Goal: Task Accomplishment & Management: Complete application form

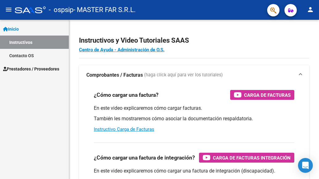
click at [39, 67] on span "Prestadores / Proveedores" at bounding box center [31, 68] width 56 height 7
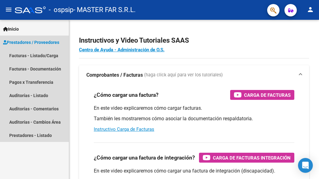
click at [35, 43] on span "Prestadores / Proveedores" at bounding box center [31, 42] width 56 height 7
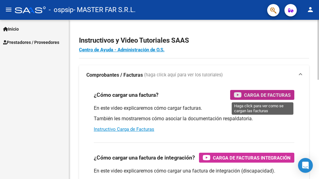
click at [262, 98] on span "Carga de Facturas" at bounding box center [267, 95] width 47 height 8
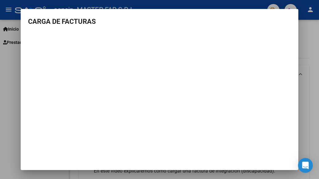
click at [307, 51] on div at bounding box center [159, 89] width 319 height 179
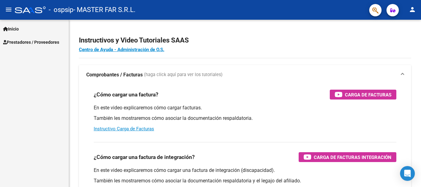
click at [39, 40] on span "Prestadores / Proveedores" at bounding box center [31, 42] width 56 height 7
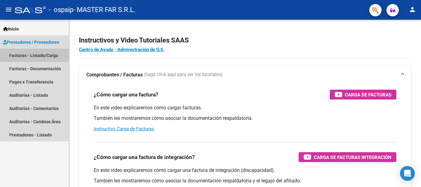
click at [34, 56] on link "Facturas - Listado/Carga" at bounding box center [34, 55] width 69 height 13
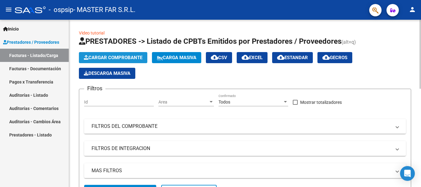
click at [113, 54] on button "Cargar Comprobante" at bounding box center [113, 57] width 68 height 11
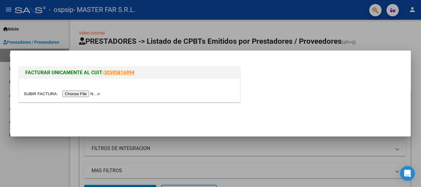
click at [85, 98] on div at bounding box center [129, 90] width 221 height 23
click at [83, 94] on input "file" at bounding box center [63, 94] width 78 height 6
click at [92, 92] on input "file" at bounding box center [63, 94] width 78 height 6
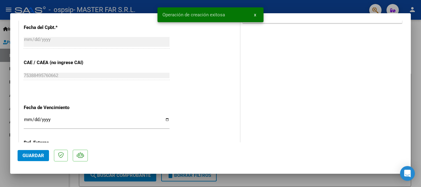
scroll to position [339, 0]
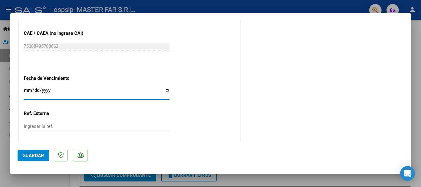
click at [122, 93] on input "Ingresar la fecha" at bounding box center [97, 93] width 146 height 10
type input "[DATE]"
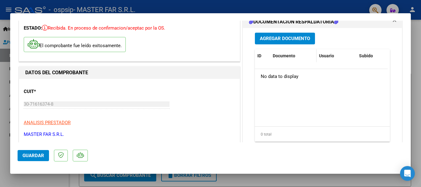
scroll to position [0, 0]
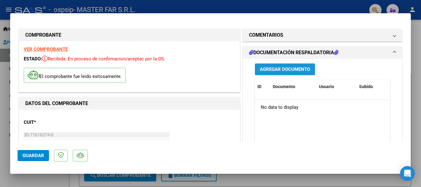
click at [284, 69] on span "Agregar Documento" at bounding box center [285, 70] width 50 height 6
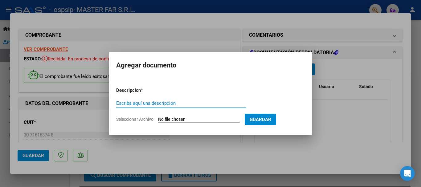
click at [172, 104] on input "Escriba aquí una descripcion" at bounding box center [181, 104] width 130 height 6
type input "EXPEDIENTE FC-137-SEGURIDAD"
click at [188, 120] on input "Seleccionar Archivo" at bounding box center [199, 120] width 82 height 6
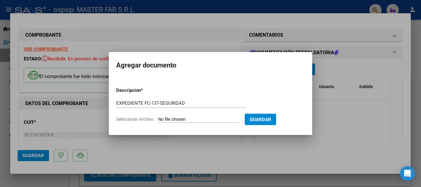
type input "C:\fakepath\EXPEDIENTE FC-137- SEGURIDAD.pdf"
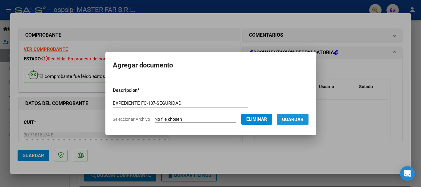
click at [295, 120] on span "Guardar" at bounding box center [293, 120] width 22 height 6
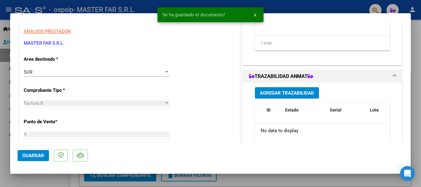
scroll to position [123, 0]
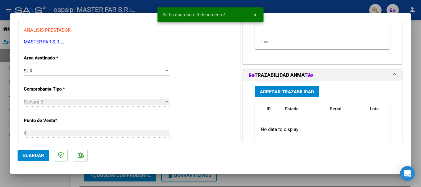
click at [274, 91] on span "Agregar Trazabilidad" at bounding box center [287, 92] width 54 height 6
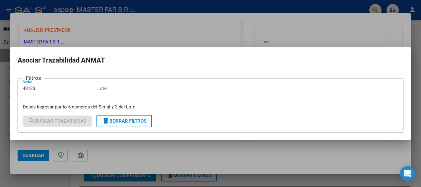
type input "48123"
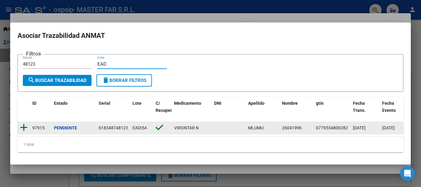
type input "EAD"
click at [21, 126] on icon at bounding box center [24, 127] width 8 height 9
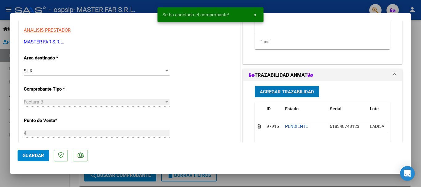
click at [301, 94] on span "Agregar Trazabilidad" at bounding box center [287, 92] width 54 height 6
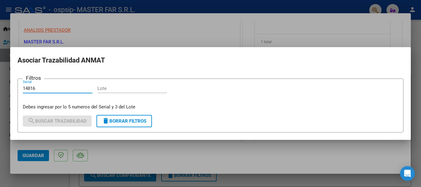
type input "14816"
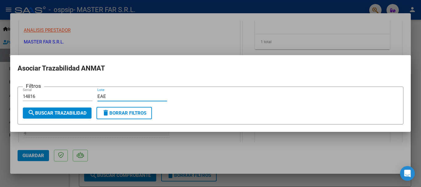
type input "EAE"
click at [69, 109] on button "search Buscar Trazabilidad" at bounding box center [57, 113] width 69 height 11
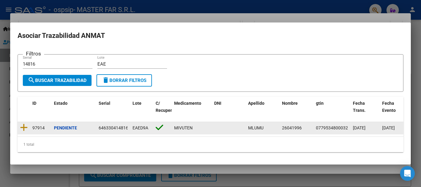
click at [19, 127] on datatable-body-cell at bounding box center [24, 128] width 12 height 12
click at [23, 124] on icon at bounding box center [24, 127] width 8 height 9
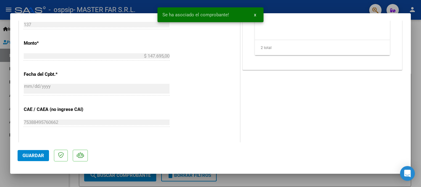
scroll to position [308, 0]
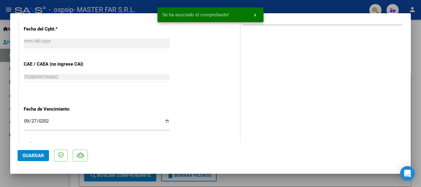
click at [30, 159] on button "Guardar" at bounding box center [33, 155] width 31 height 11
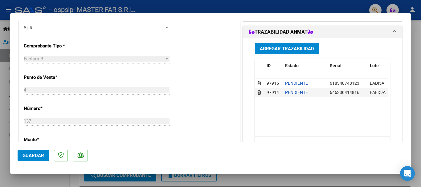
scroll to position [154, 0]
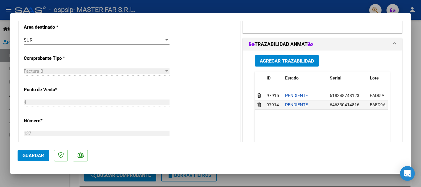
click at [41, 154] on span "Guardar" at bounding box center [34, 156] width 22 height 6
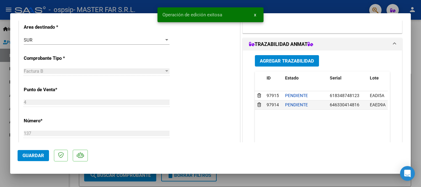
click at [319, 53] on div at bounding box center [210, 93] width 421 height 187
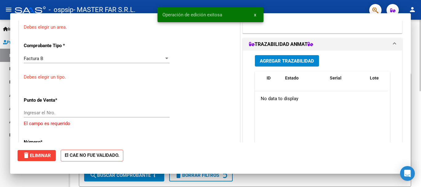
scroll to position [0, 0]
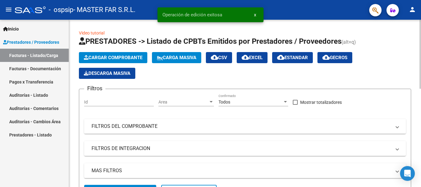
click at [93, 57] on span "Cargar Comprobante" at bounding box center [113, 58] width 59 height 6
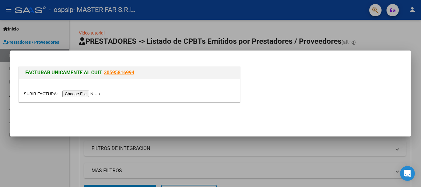
click at [101, 95] on input "file" at bounding box center [63, 94] width 78 height 6
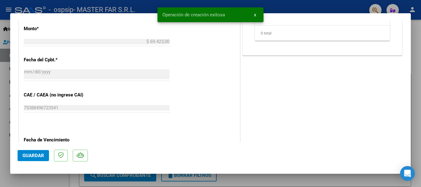
scroll to position [371, 0]
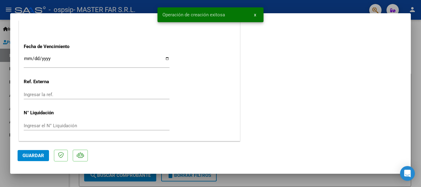
click at [81, 59] on input "Ingresar la fecha" at bounding box center [97, 61] width 146 height 10
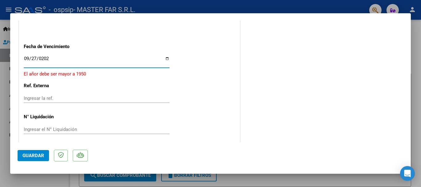
type input "[DATE]"
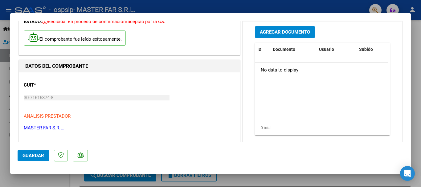
scroll to position [32, 0]
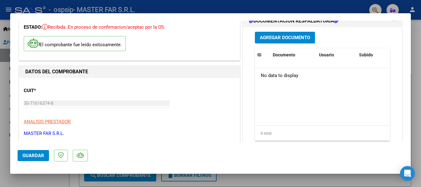
click at [302, 34] on button "Agregar Documento" at bounding box center [285, 37] width 60 height 11
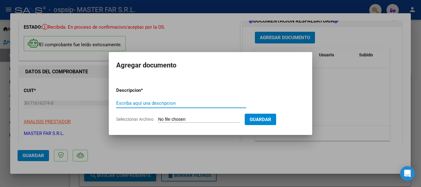
click at [156, 103] on input "Escriba aquí una descripcion" at bounding box center [181, 104] width 130 height 6
drag, startPoint x: 186, startPoint y: 103, endPoint x: 116, endPoint y: 96, distance: 70.4
click at [116, 96] on form "Descripcion * EXPEDIENTE FC-138-SEGURIDAD Escriba aquí una descripcion Seleccio…" at bounding box center [210, 104] width 189 height 45
type input "EXPEDIENTE FC-138-SEGURIDAD"
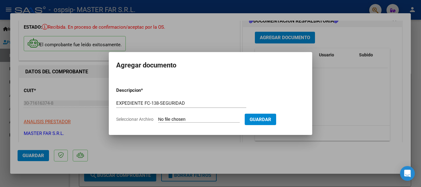
click at [226, 117] on input "Seleccionar Archivo" at bounding box center [199, 120] width 82 height 6
type input "C:\fakepath\EXPEDIENTE FC-138-SEGURIDAD.pdf"
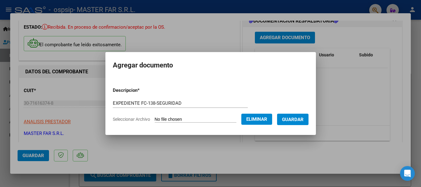
click at [308, 116] on button "Guardar" at bounding box center [292, 119] width 31 height 11
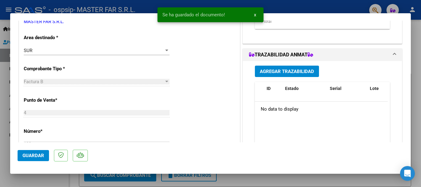
scroll to position [124, 0]
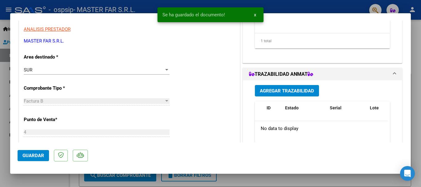
click at [289, 87] on button "Agregar Trazabilidad" at bounding box center [287, 90] width 64 height 11
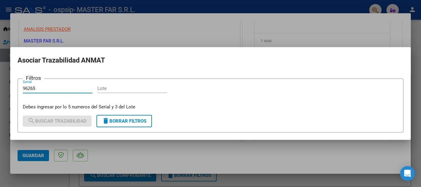
type input "96265"
click at [97, 91] on div "Filtros 96265 Serial Lote Debes ingresar por lo 5 numeros del Serial y 3 del Lo…" at bounding box center [211, 97] width 376 height 27
click at [106, 89] on input "Lote" at bounding box center [132, 89] width 70 height 6
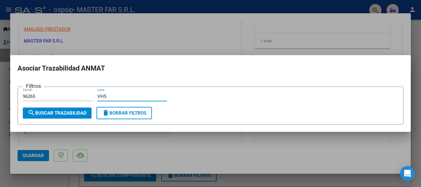
type input "VH5"
click at [74, 115] on span "search Buscar Trazabilidad" at bounding box center [57, 113] width 59 height 6
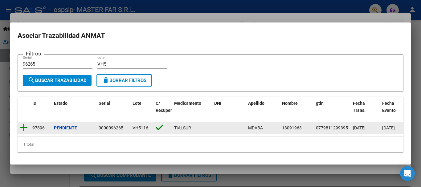
click at [26, 126] on icon at bounding box center [24, 127] width 8 height 9
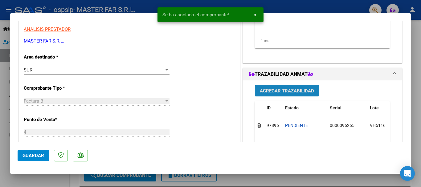
click at [290, 89] on span "Agregar Trazabilidad" at bounding box center [287, 91] width 54 height 6
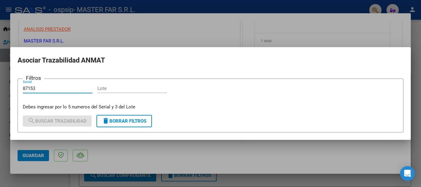
type input "87153"
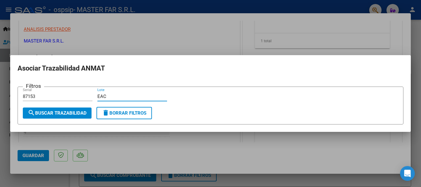
type input "EAC"
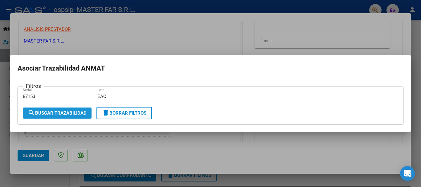
click at [71, 114] on span "search Buscar Trazabilidad" at bounding box center [57, 113] width 59 height 6
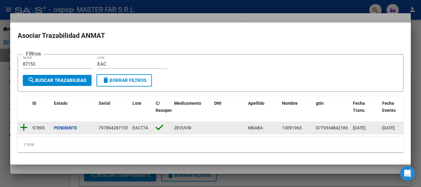
click at [25, 123] on icon at bounding box center [24, 127] width 8 height 9
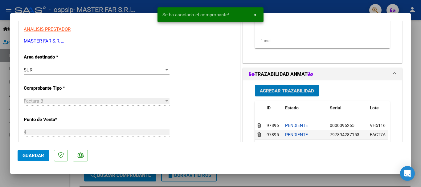
scroll to position [217, 0]
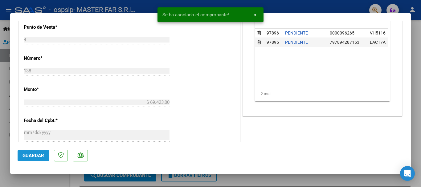
click at [35, 155] on span "Guardar" at bounding box center [34, 156] width 22 height 6
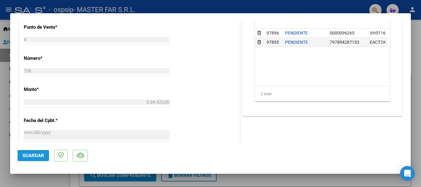
click at [35, 155] on span "Guardar" at bounding box center [34, 156] width 22 height 6
click at [319, 35] on div at bounding box center [210, 93] width 421 height 187
type input "$ 0,00"
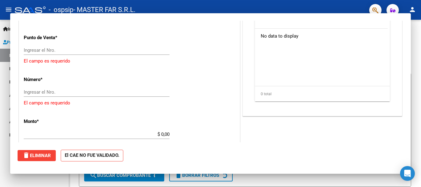
scroll to position [198, 0]
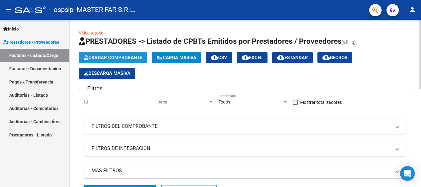
click at [135, 58] on span "Cargar Comprobante" at bounding box center [113, 58] width 59 height 6
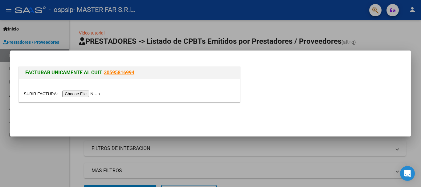
click at [79, 93] on input "file" at bounding box center [63, 94] width 78 height 6
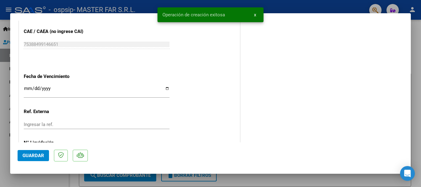
scroll to position [371, 0]
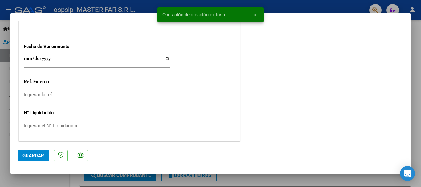
click at [152, 60] on input "Ingresar la fecha" at bounding box center [97, 61] width 146 height 10
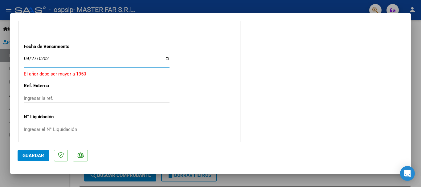
type input "[DATE]"
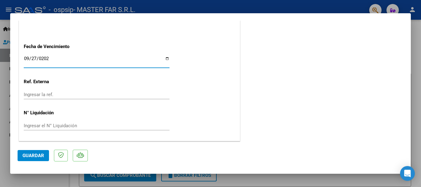
click at [33, 143] on mat-dialog-actions "Guardar" at bounding box center [211, 155] width 386 height 24
click at [33, 156] on span "Guardar" at bounding box center [34, 156] width 22 height 6
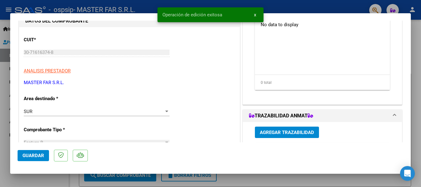
scroll to position [32, 0]
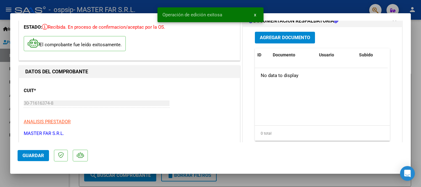
click at [289, 38] on span "Agregar Documento" at bounding box center [285, 38] width 50 height 6
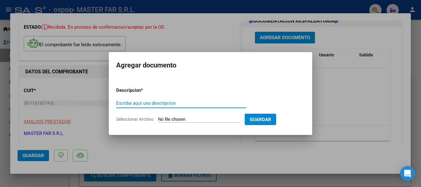
paste input "EXPEDIENTE FC-139-SEGUIDAD"
type input "EXPEDIENTE FC-139-SEGUIDAD"
click at [191, 116] on form "Descripcion * EXPEDIENTE FC-139-SEGUIDAD Escriba aquí una descripcion Seleccion…" at bounding box center [210, 104] width 189 height 45
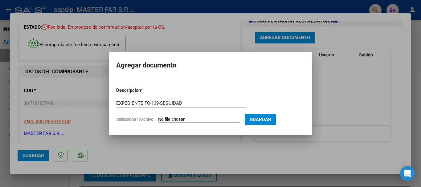
click at [190, 118] on input "Seleccionar Archivo" at bounding box center [199, 120] width 82 height 6
type input "C:\fakepath\EXPEDIENTE FC-139-SEGUIDAD.pdf"
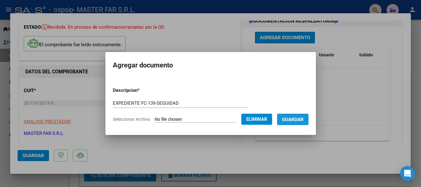
click at [302, 117] on span "Guardar" at bounding box center [293, 120] width 22 height 6
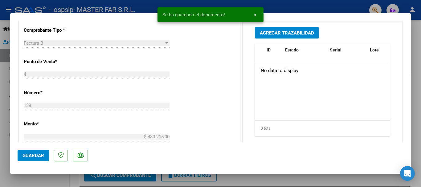
scroll to position [186, 0]
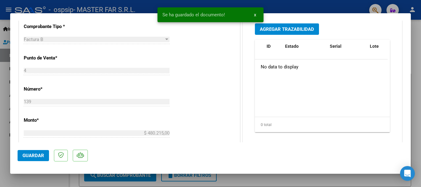
click at [291, 26] on button "Agregar Trazabilidad" at bounding box center [287, 28] width 64 height 11
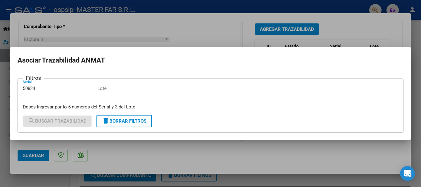
type input "50834"
click at [123, 89] on input "Lote" at bounding box center [132, 89] width 70 height 6
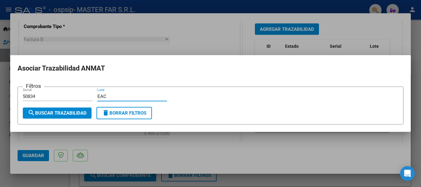
type input "EAC"
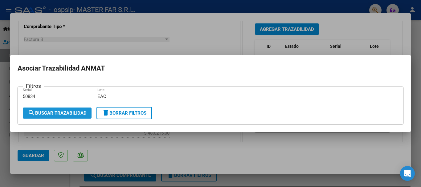
click at [77, 115] on span "search Buscar Trazabilidad" at bounding box center [57, 113] width 59 height 6
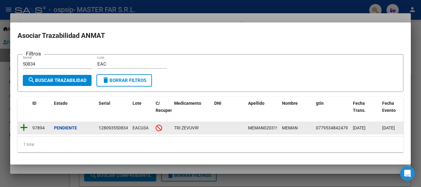
click at [25, 126] on icon at bounding box center [24, 127] width 8 height 9
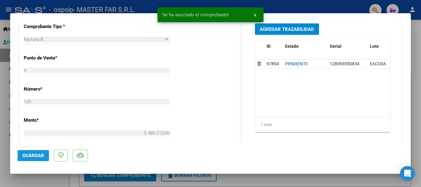
click at [35, 155] on span "Guardar" at bounding box center [34, 156] width 22 height 6
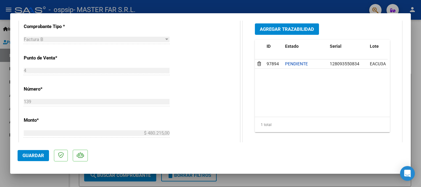
click at [319, 39] on div at bounding box center [210, 93] width 421 height 187
type input "$ 0,00"
